Goal: Check status: Check status

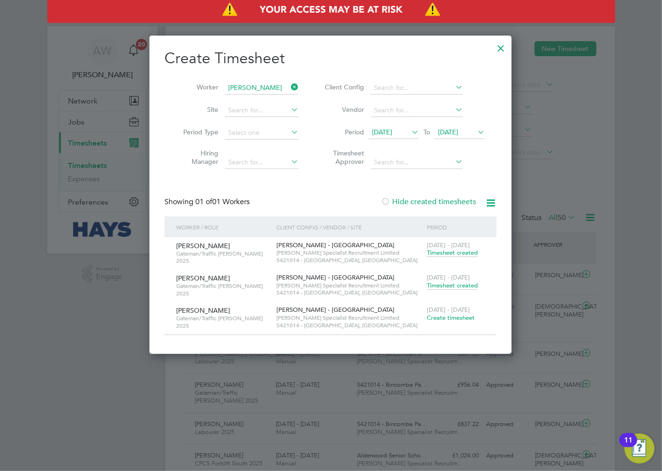
click at [289, 87] on icon at bounding box center [289, 87] width 0 height 13
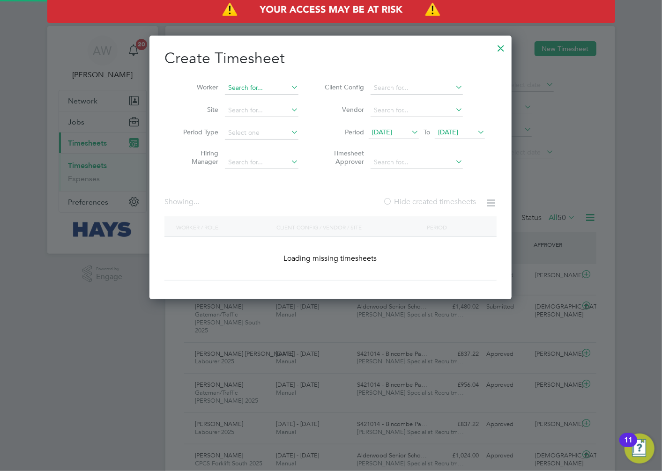
click at [256, 87] on input at bounding box center [262, 87] width 74 height 13
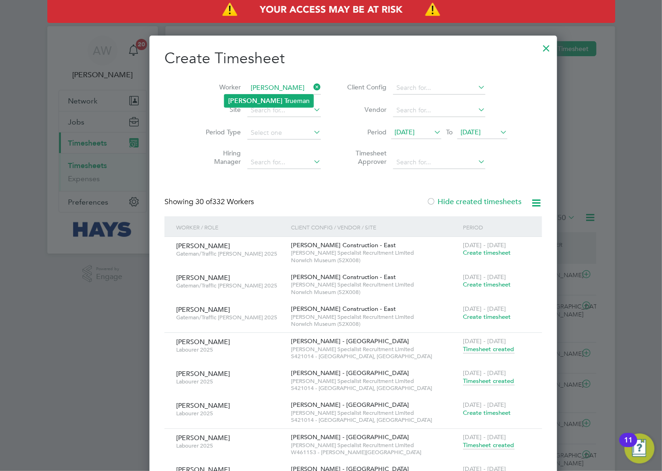
click at [259, 101] on li "[PERSON_NAME] [PERSON_NAME]" at bounding box center [268, 101] width 89 height 13
type input "[PERSON_NAME]"
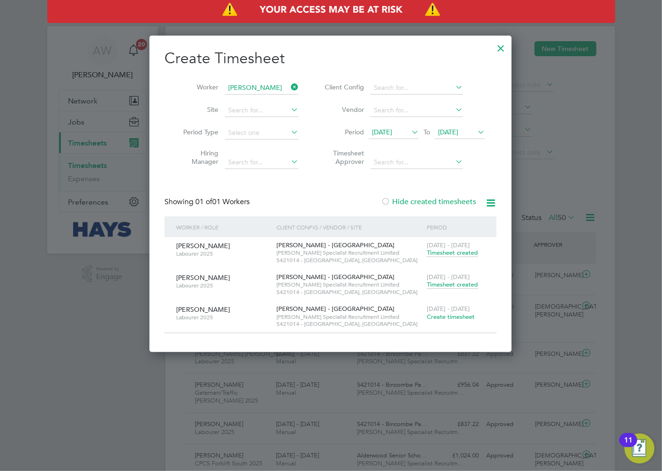
click at [448, 283] on span "Timesheet created" at bounding box center [452, 285] width 51 height 8
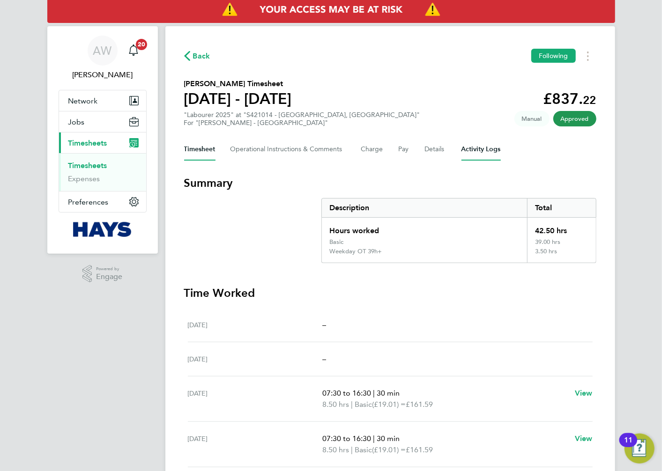
click at [469, 146] on Logs-tab "Activity Logs" at bounding box center [480, 149] width 39 height 22
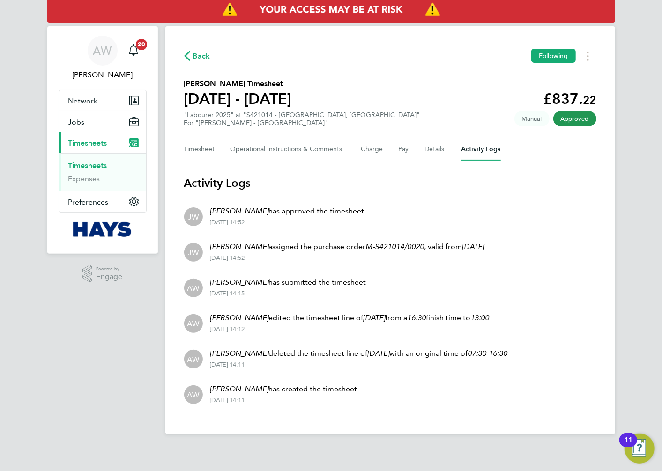
click at [368, 354] on em "[DATE]" at bounding box center [379, 353] width 22 height 9
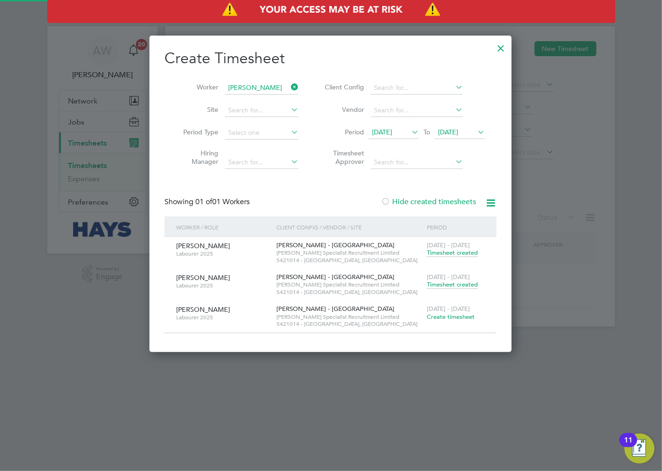
click at [458, 251] on span "Timesheet created" at bounding box center [452, 253] width 51 height 8
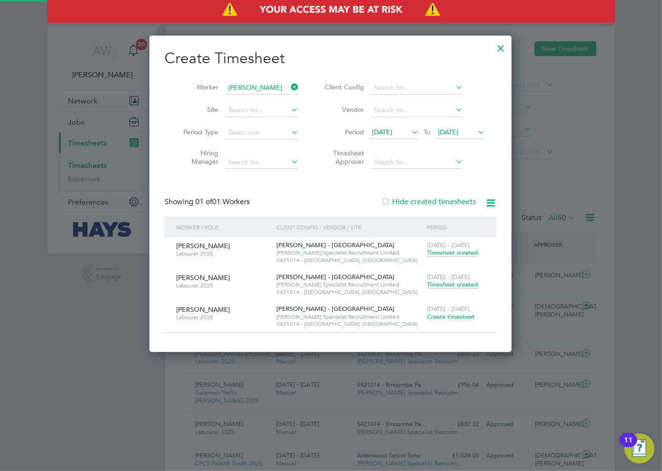
click at [456, 251] on span "Timesheet created" at bounding box center [452, 253] width 51 height 8
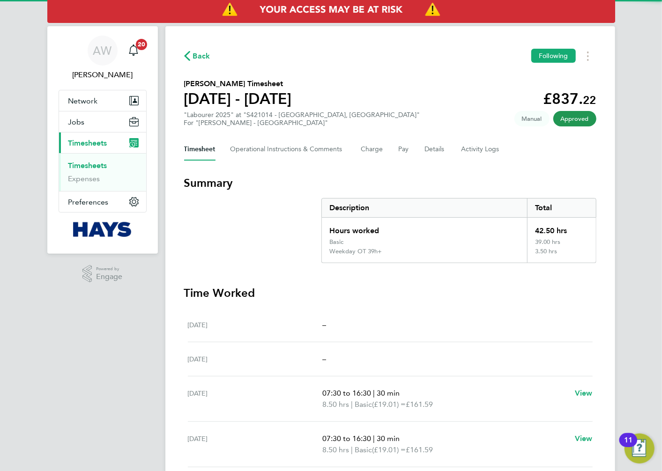
click at [459, 148] on div "Timesheet Operational Instructions & Comments Charge Pay Details Activity Logs" at bounding box center [390, 149] width 412 height 22
click at [465, 150] on Logs-tab "Activity Logs" at bounding box center [480, 149] width 39 height 22
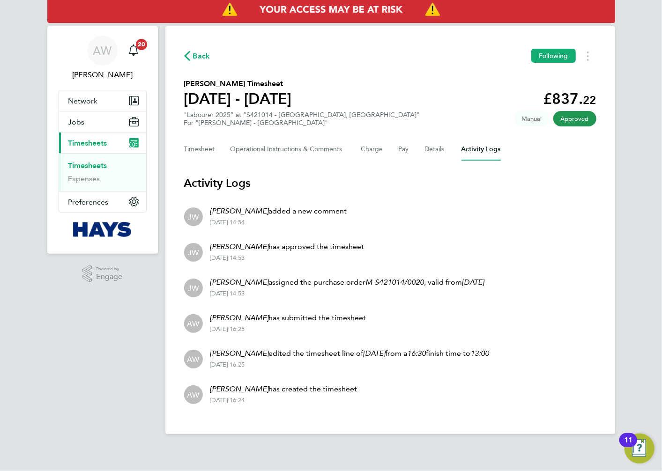
click at [377, 384] on li "AW [PERSON_NAME] has created the timesheet [DATE] 16:24" at bounding box center [390, 394] width 412 height 36
click at [453, 368] on li "AW [PERSON_NAME] edited the timesheet line of [DATE] from a 16:30 finish time t…" at bounding box center [390, 358] width 412 height 36
click at [642, 199] on div "AW [PERSON_NAME] Notifications 20 Applications: Network Businesses Sites Worker…" at bounding box center [331, 224] width 662 height 449
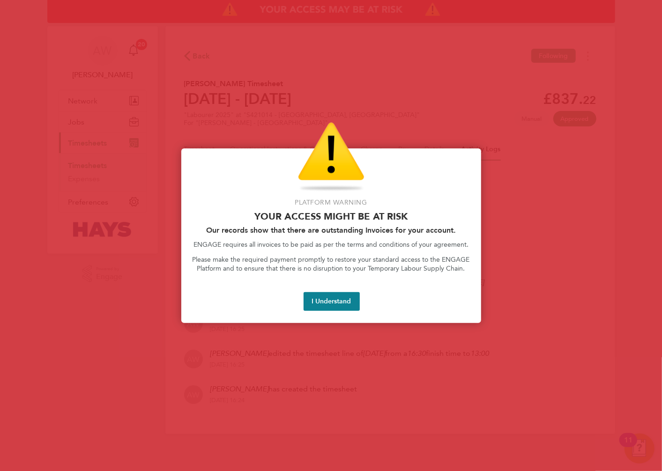
click at [320, 302] on button "I Understand" at bounding box center [331, 301] width 56 height 19
